Goal: Information Seeking & Learning: Learn about a topic

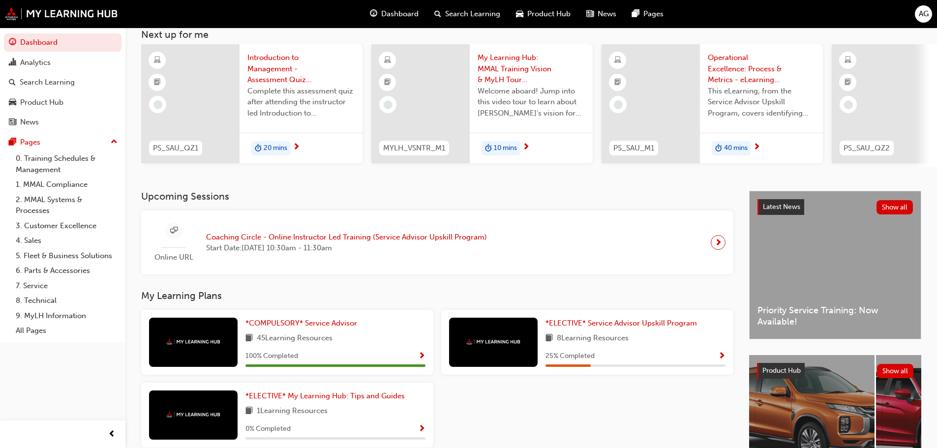
scroll to position [140, 0]
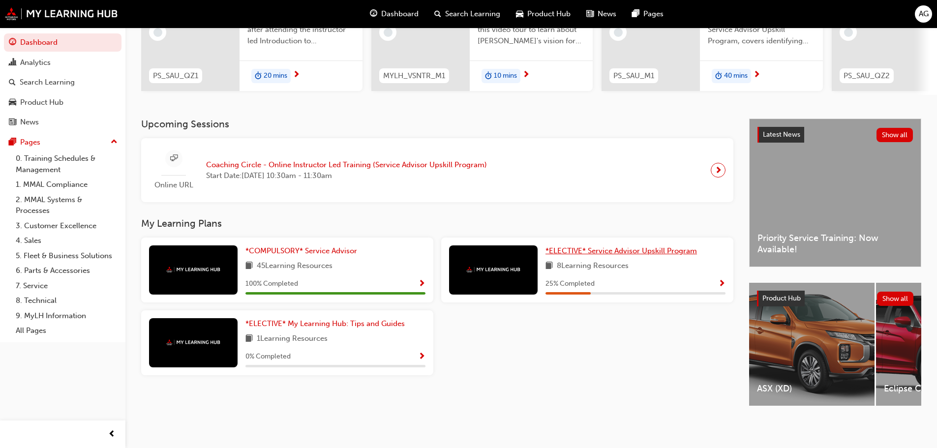
click at [613, 250] on span "*ELECTIVE* Service Advisor Upskill Program" at bounding box center [622, 250] width 152 height 9
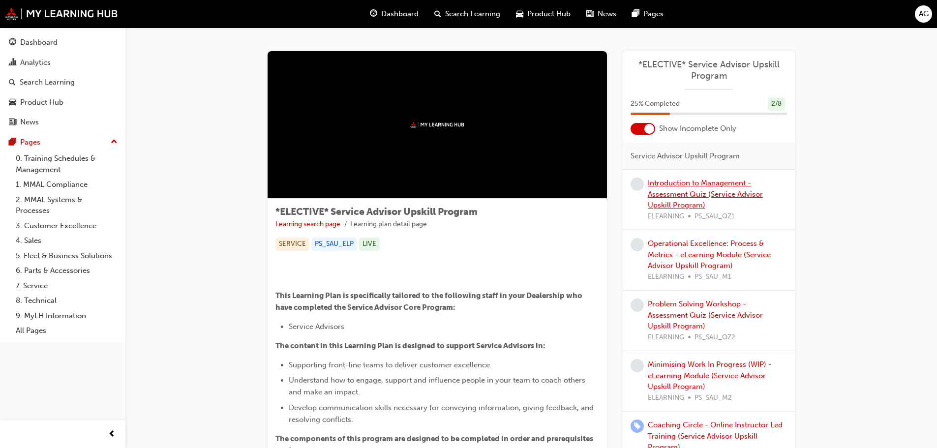
click at [703, 194] on link "Introduction to Management - Assessment Quiz (Service Advisor Upskill Program)" at bounding box center [705, 194] width 115 height 31
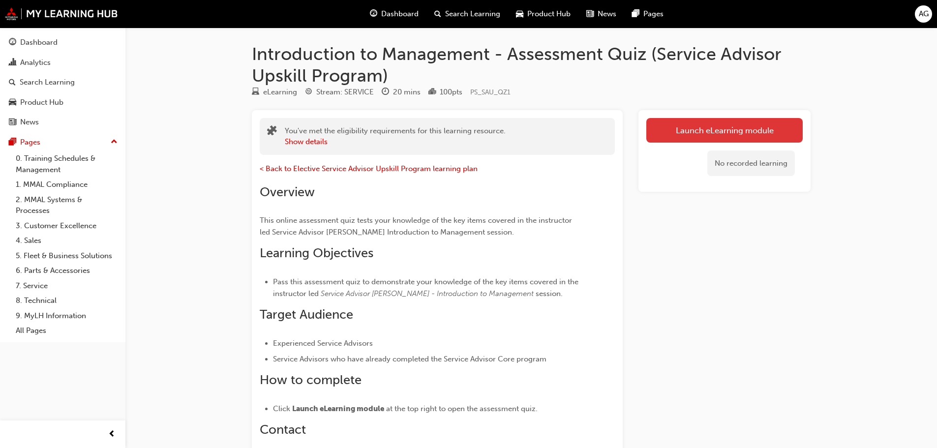
click at [735, 126] on link "Launch eLearning module" at bounding box center [724, 130] width 156 height 25
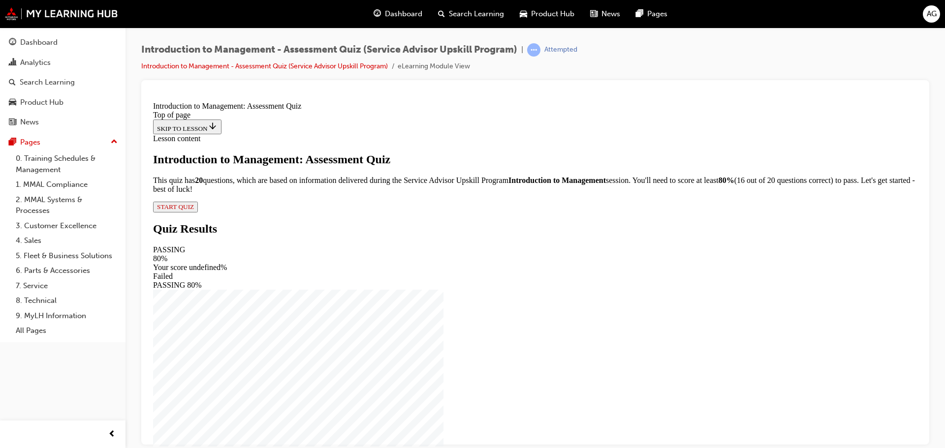
scroll to position [12, 0]
click at [194, 210] on span "START QUIZ" at bounding box center [175, 206] width 37 height 7
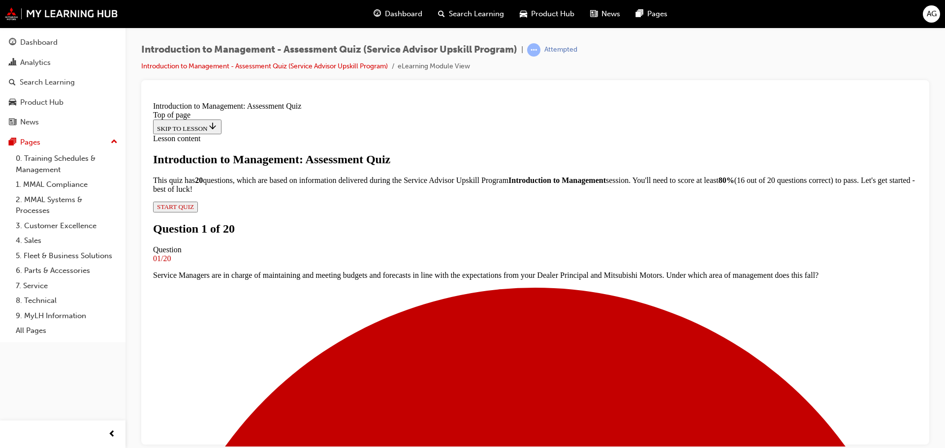
scroll to position [100, 0]
